Goal: Find specific page/section: Find specific page/section

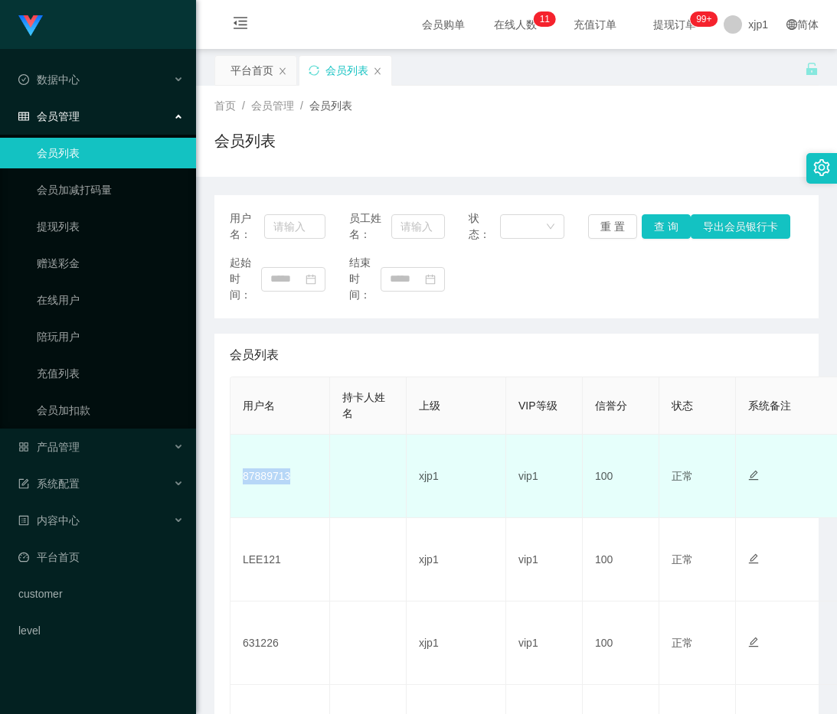
click at [284, 510] on td "87889713" at bounding box center [280, 476] width 100 height 83
click at [299, 485] on td "87889713" at bounding box center [280, 476] width 100 height 83
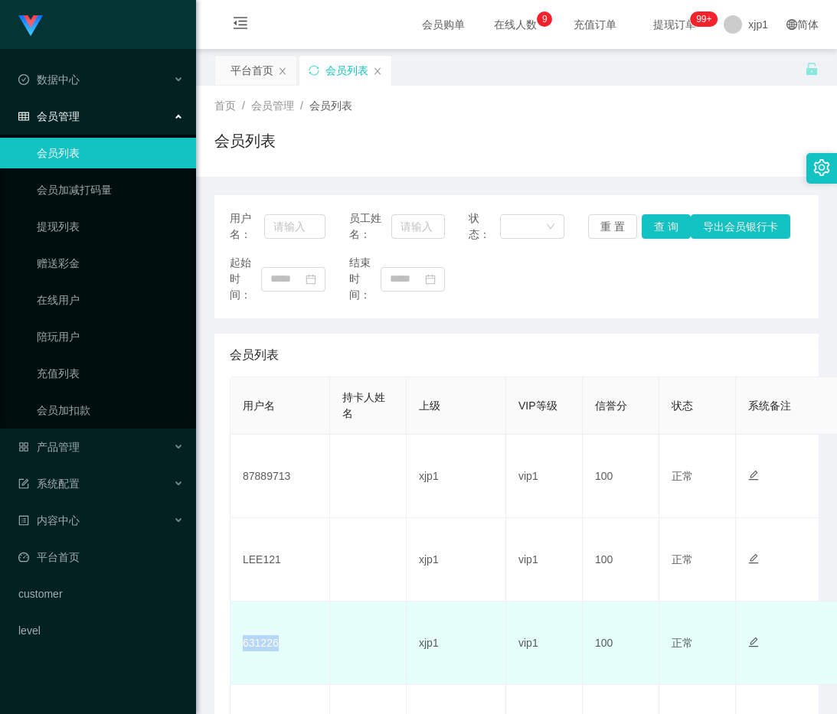
drag, startPoint x: 283, startPoint y: 646, endPoint x: 239, endPoint y: 648, distance: 44.4
click at [239, 648] on td "631226" at bounding box center [280, 643] width 100 height 83
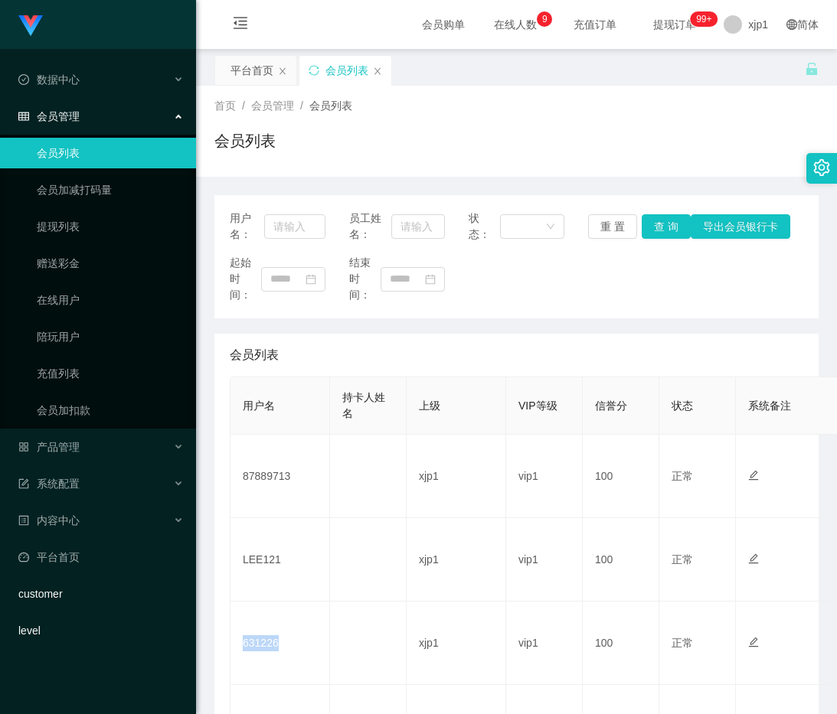
copy td "631226"
